Goal: Book appointment/travel/reservation

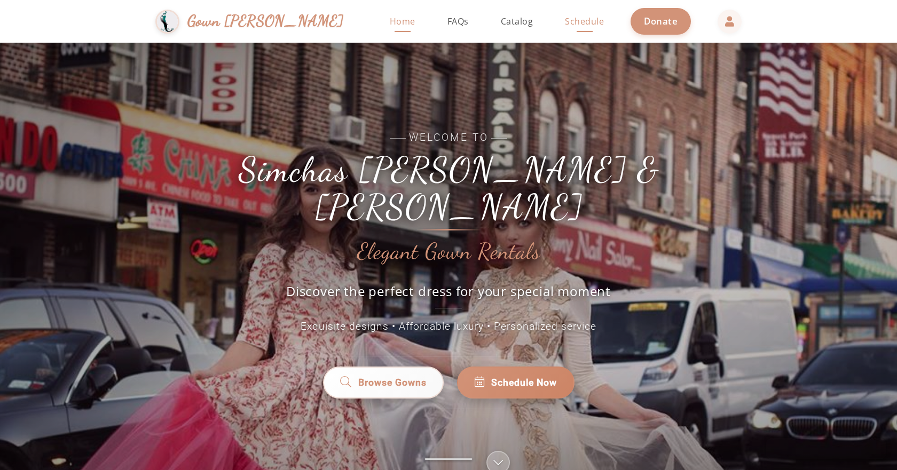
drag, startPoint x: 542, startPoint y: 23, endPoint x: 546, endPoint y: 30, distance: 7.4
click at [565, 23] on span "Schedule" at bounding box center [584, 21] width 39 height 12
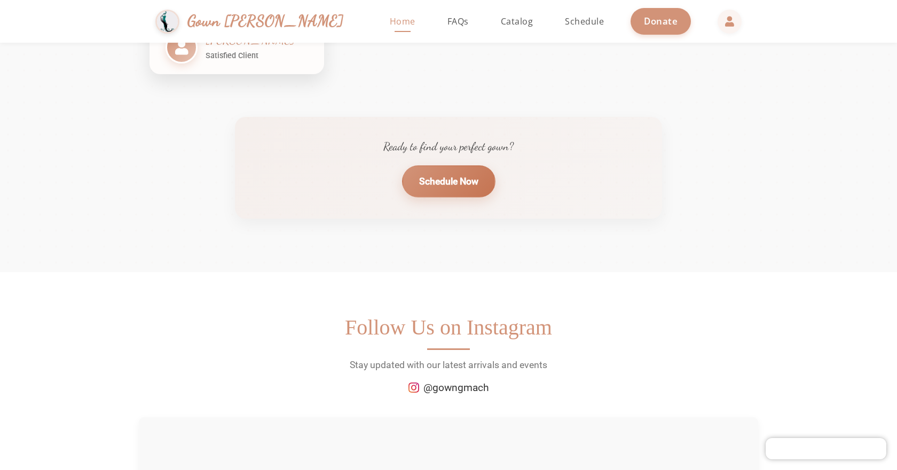
scroll to position [1335, 0]
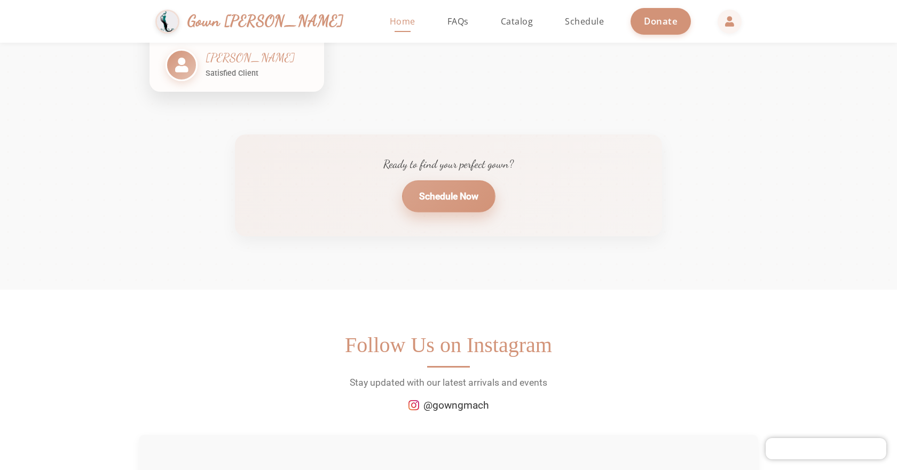
click at [435, 196] on link "Schedule Now" at bounding box center [448, 197] width 93 height 32
